Goal: Use online tool/utility: Use online tool/utility

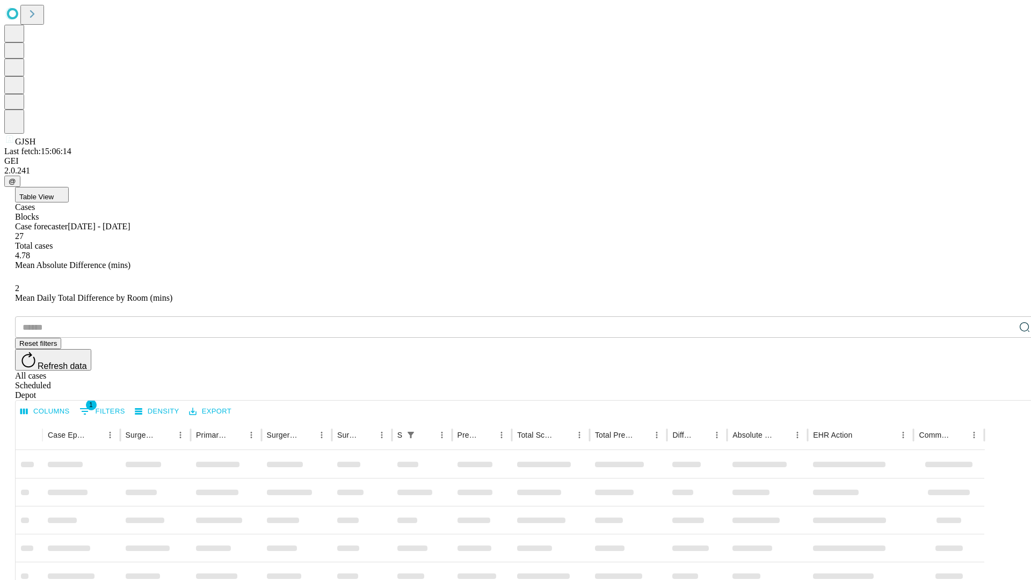
click at [54, 193] on span "Table View" at bounding box center [36, 197] width 34 height 8
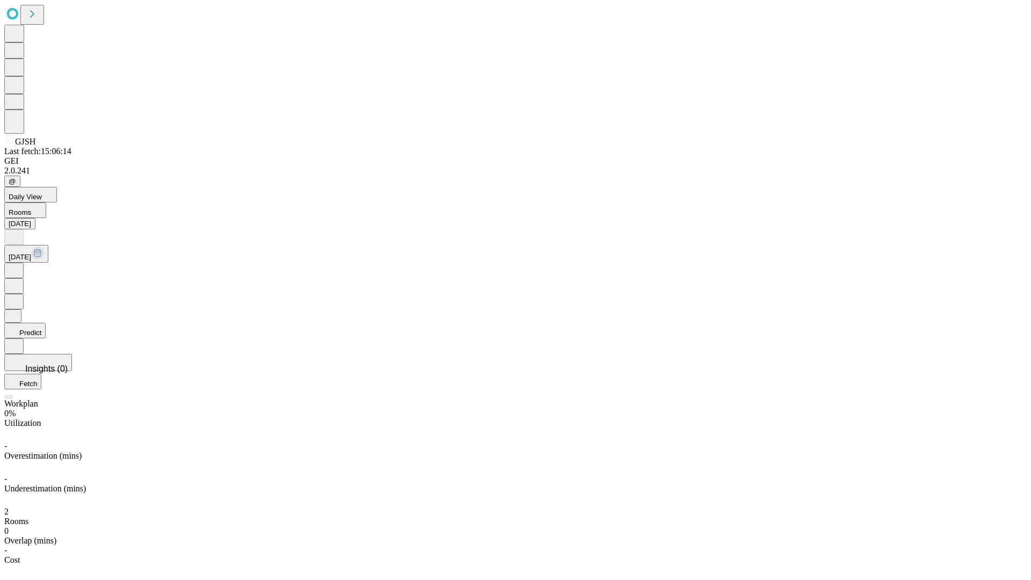
click at [46, 323] on button "Predict" at bounding box center [24, 331] width 41 height 16
